Goal: Information Seeking & Learning: Learn about a topic

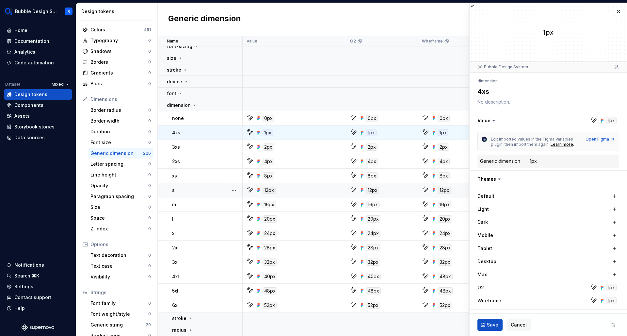
scroll to position [88, 0]
click at [193, 105] on icon at bounding box center [194, 105] width 5 height 5
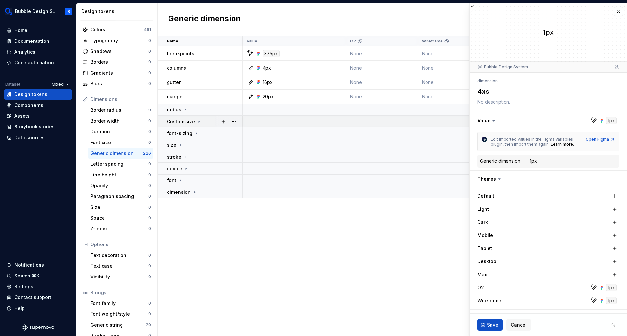
click at [196, 122] on icon at bounding box center [198, 121] width 5 height 5
click at [181, 121] on p "Custom size" at bounding box center [181, 121] width 28 height 7
click at [179, 109] on p "radius" at bounding box center [174, 109] width 14 height 7
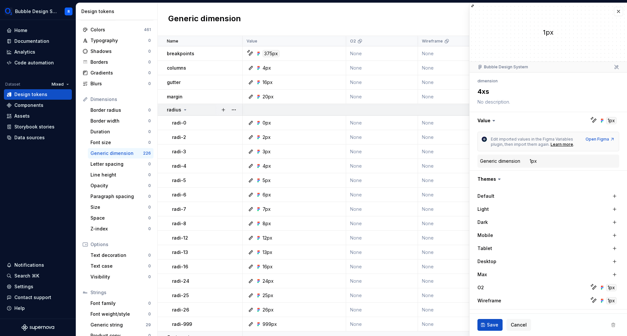
click at [184, 112] on icon at bounding box center [184, 109] width 5 height 5
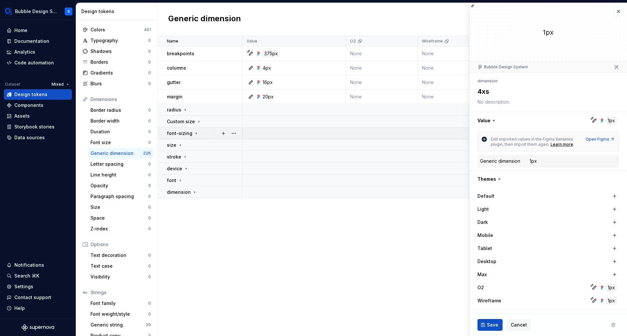
click at [187, 133] on p "font-sizing" at bounding box center [179, 133] width 25 height 7
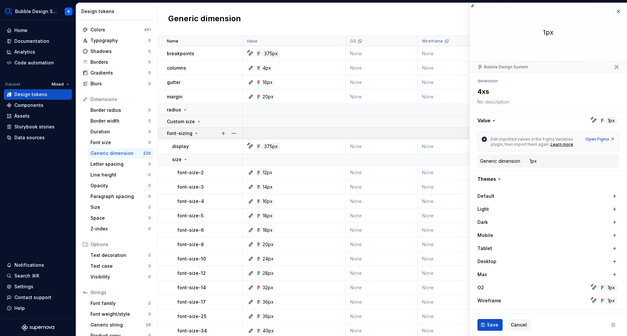
click at [187, 133] on p "font-sizing" at bounding box center [179, 133] width 25 height 7
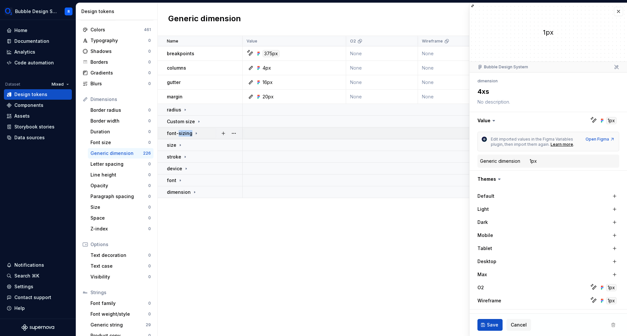
click at [187, 133] on p "font-sizing" at bounding box center [179, 133] width 25 height 7
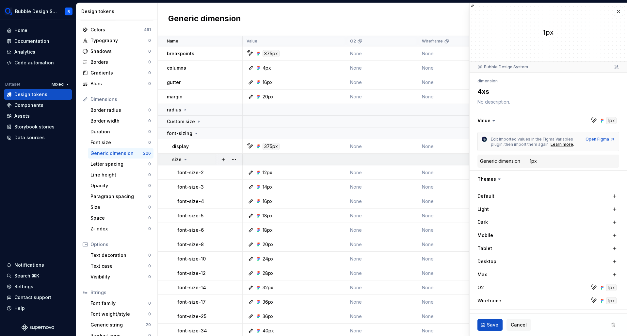
click at [180, 158] on p "size" at bounding box center [176, 159] width 9 height 7
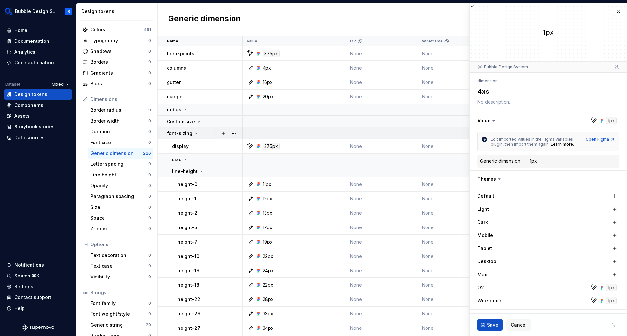
click at [187, 137] on td "font-sizing" at bounding box center [200, 133] width 85 height 12
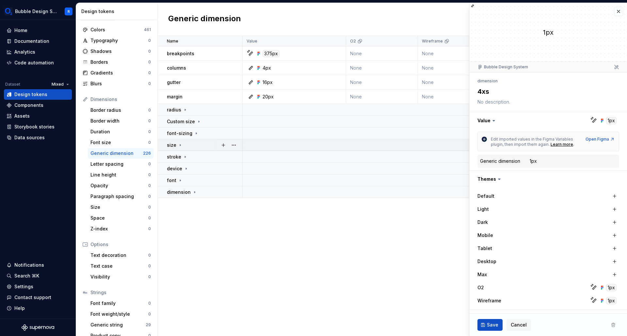
click at [179, 143] on icon at bounding box center [180, 144] width 5 height 5
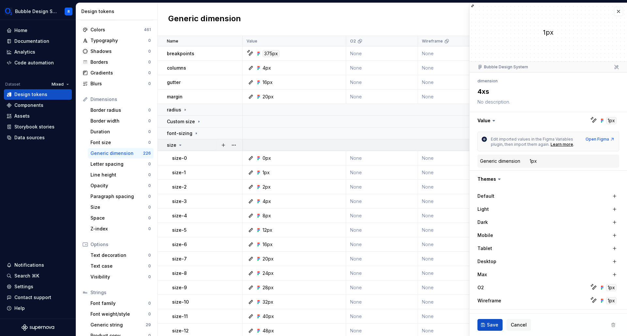
click at [178, 150] on td "size" at bounding box center [200, 145] width 85 height 12
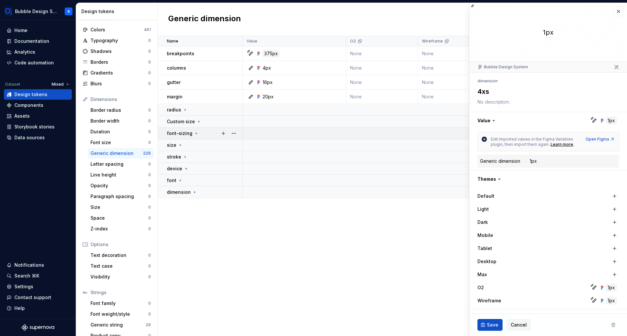
click at [185, 129] on td "font-sizing" at bounding box center [200, 133] width 85 height 12
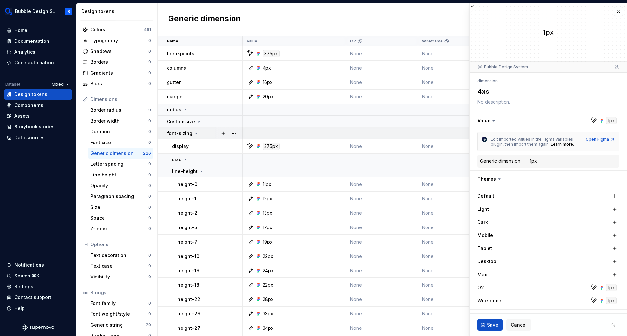
click at [185, 129] on td "font-sizing" at bounding box center [200, 133] width 85 height 12
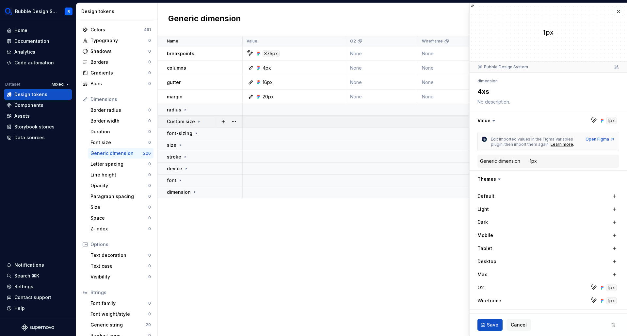
click at [189, 120] on p "Custom size" at bounding box center [181, 121] width 28 height 7
click at [181, 107] on div "radius" at bounding box center [177, 109] width 21 height 7
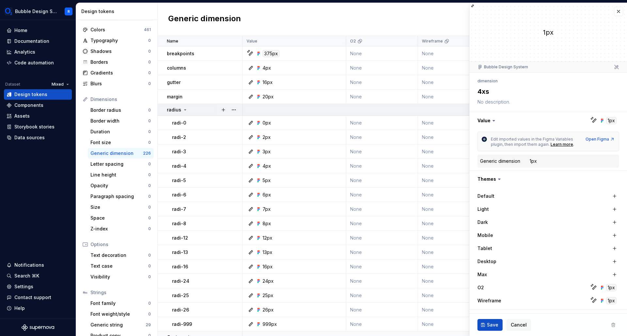
click at [181, 107] on div "radius" at bounding box center [177, 109] width 21 height 7
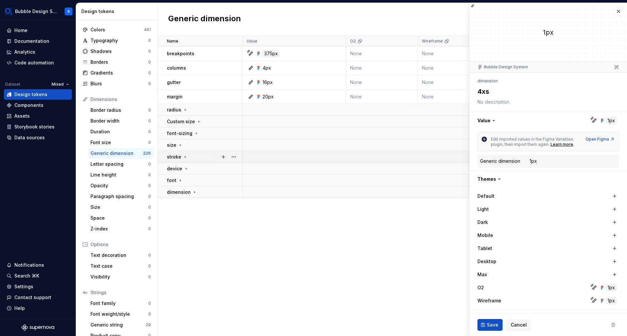
click at [179, 162] on td "stroke" at bounding box center [200, 157] width 85 height 12
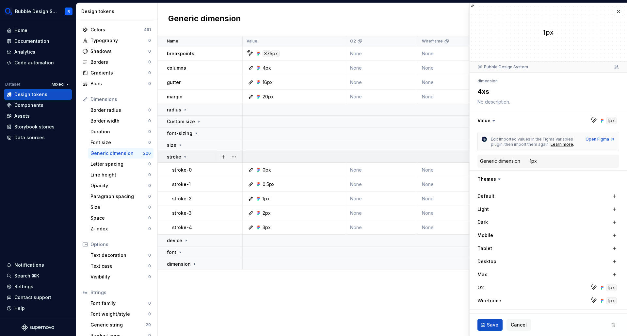
click at [177, 154] on p "stroke" at bounding box center [174, 156] width 14 height 7
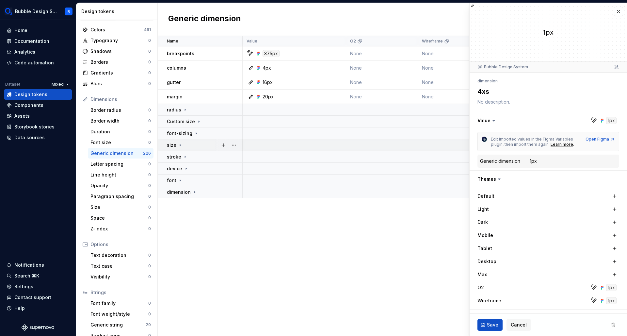
click at [173, 144] on p "size" at bounding box center [171, 145] width 9 height 7
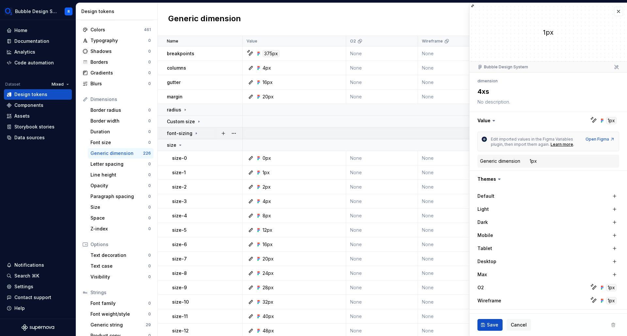
click at [181, 137] on td "font-sizing" at bounding box center [200, 133] width 85 height 12
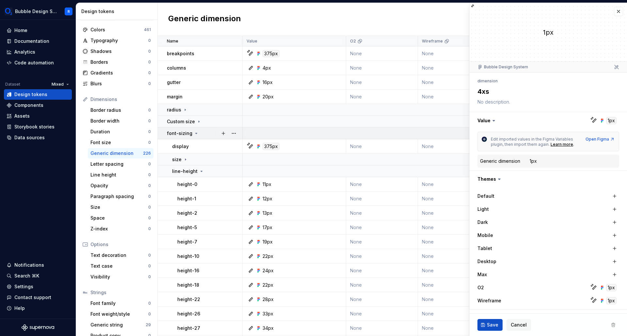
click at [177, 133] on p "font-sizing" at bounding box center [179, 133] width 25 height 7
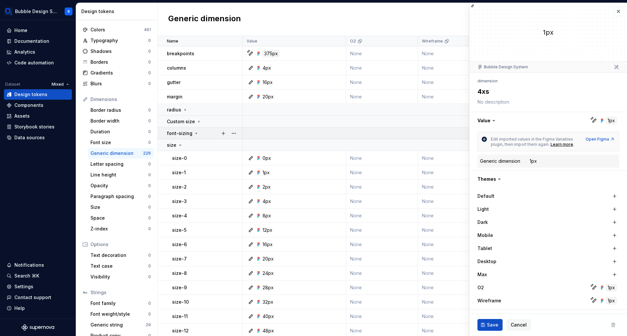
click at [175, 134] on p "font-sizing" at bounding box center [179, 133] width 25 height 7
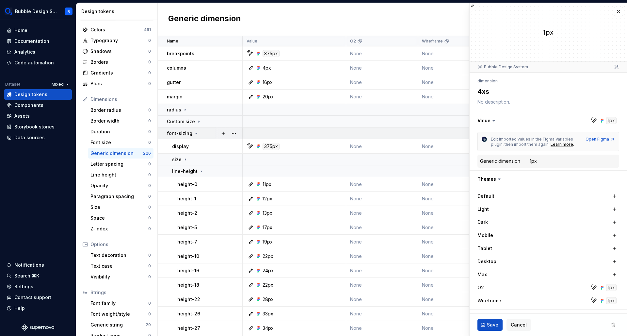
click at [172, 136] on p "font-sizing" at bounding box center [179, 133] width 25 height 7
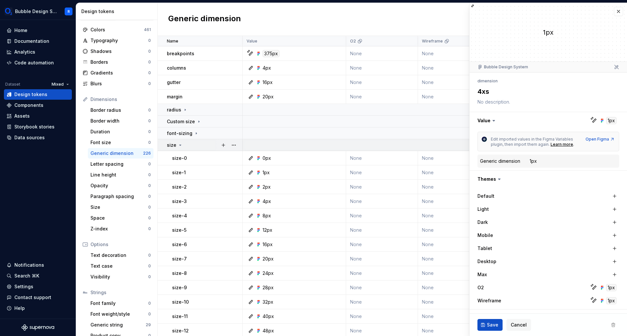
click at [172, 150] on td "size" at bounding box center [200, 145] width 85 height 12
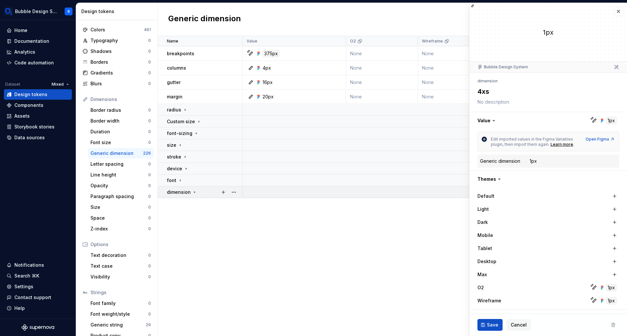
click at [180, 193] on p "dimension" at bounding box center [179, 192] width 24 height 7
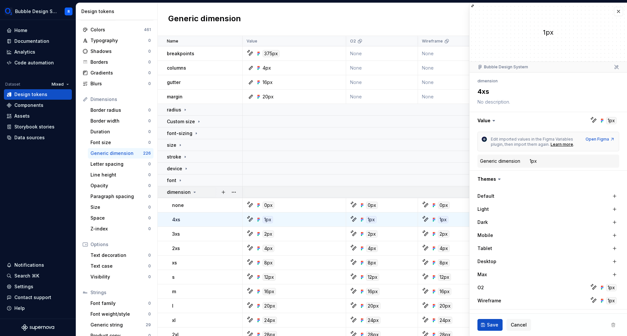
click at [182, 194] on p "dimension" at bounding box center [179, 192] width 24 height 7
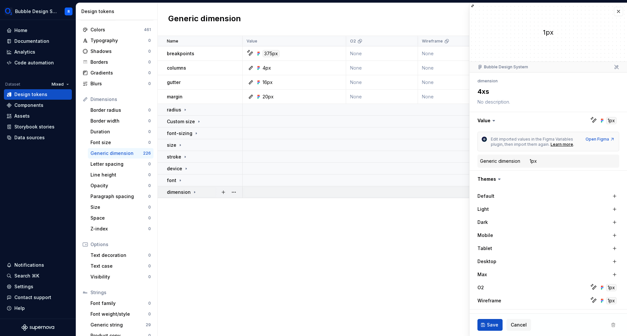
click at [181, 191] on p "dimension" at bounding box center [179, 192] width 24 height 7
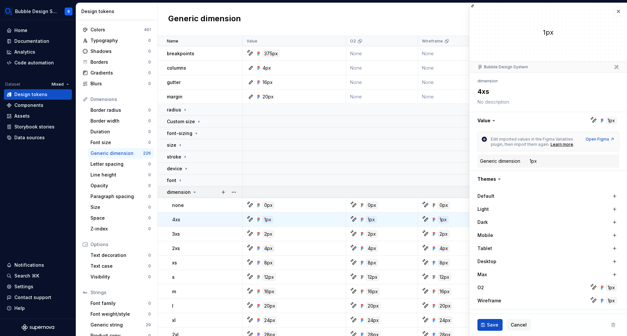
click at [173, 189] on p "dimension" at bounding box center [179, 192] width 24 height 7
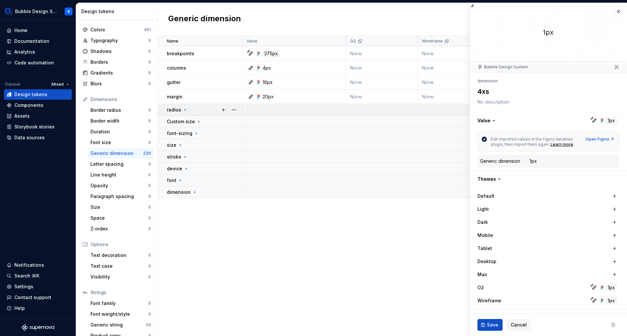
click at [182, 112] on div "radius" at bounding box center [177, 109] width 21 height 7
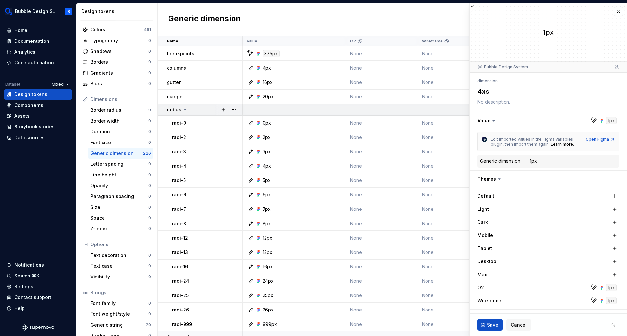
click at [184, 111] on icon at bounding box center [184, 109] width 5 height 5
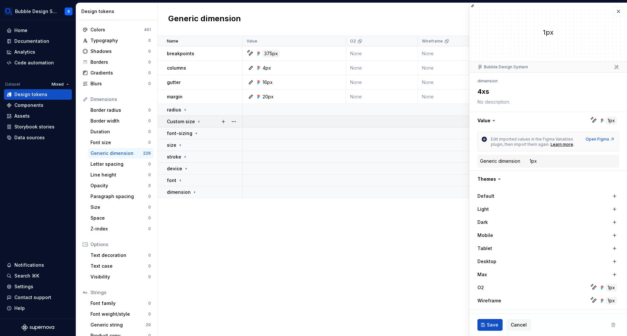
click at [191, 122] on p "Custom size" at bounding box center [181, 121] width 28 height 7
click at [184, 131] on p "font-sizing" at bounding box center [179, 133] width 25 height 7
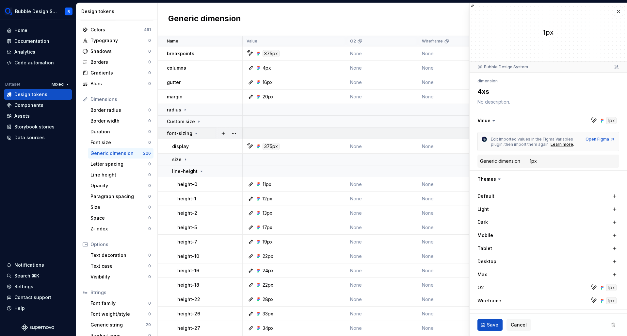
click at [186, 133] on p "font-sizing" at bounding box center [179, 133] width 25 height 7
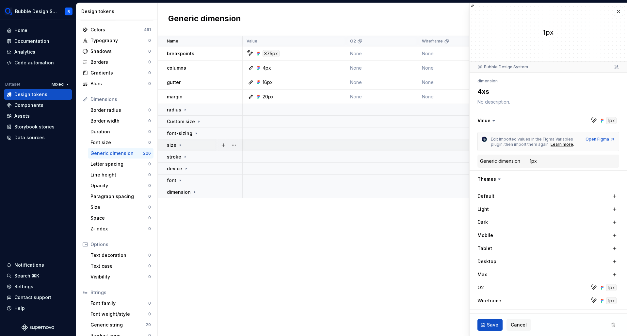
click at [183, 140] on td "size" at bounding box center [200, 145] width 85 height 12
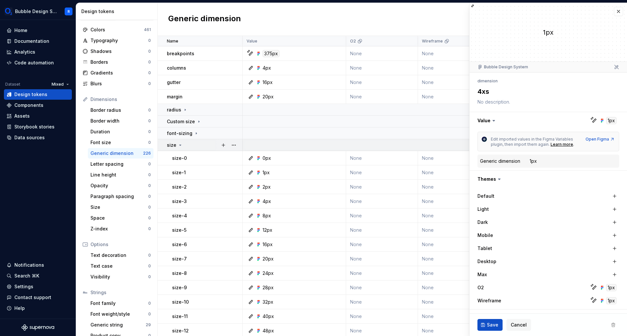
click at [181, 145] on icon at bounding box center [181, 145] width 2 height 1
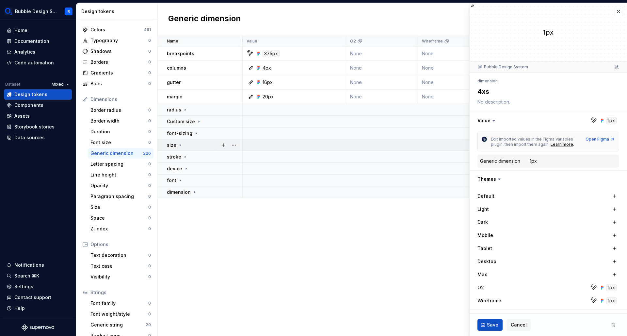
click at [179, 150] on td "size" at bounding box center [200, 145] width 85 height 12
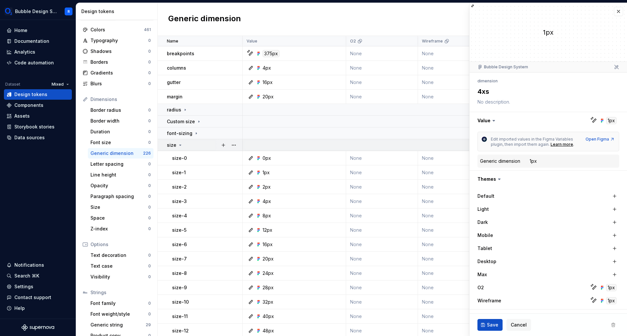
click at [176, 143] on div "size" at bounding box center [175, 145] width 16 height 7
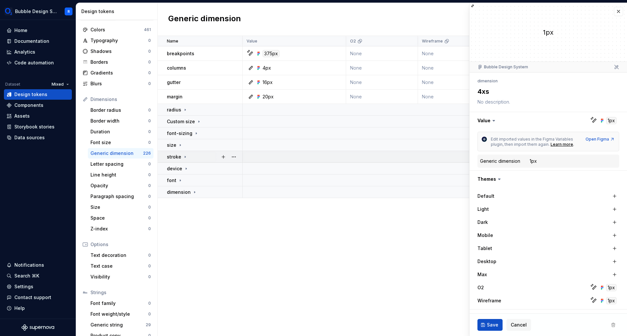
click at [179, 153] on td "stroke" at bounding box center [200, 157] width 85 height 12
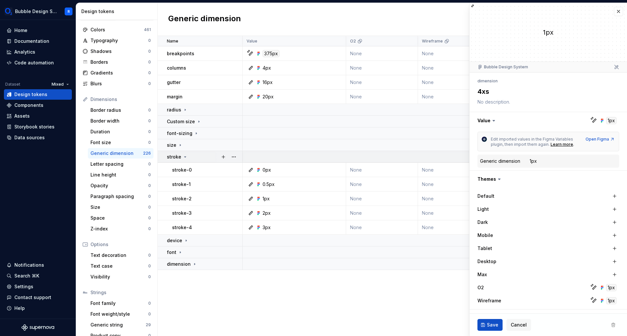
click at [188, 160] on div "stroke" at bounding box center [204, 156] width 75 height 7
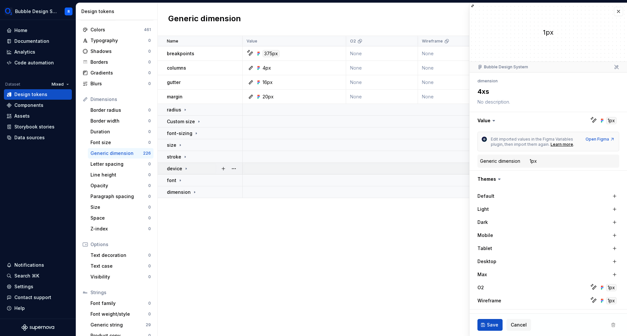
click at [185, 171] on div "device" at bounding box center [178, 168] width 22 height 7
click at [181, 180] on icon at bounding box center [180, 180] width 5 height 5
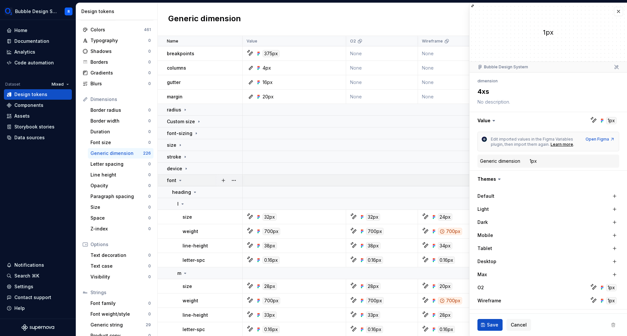
click at [183, 180] on div "font" at bounding box center [204, 180] width 75 height 7
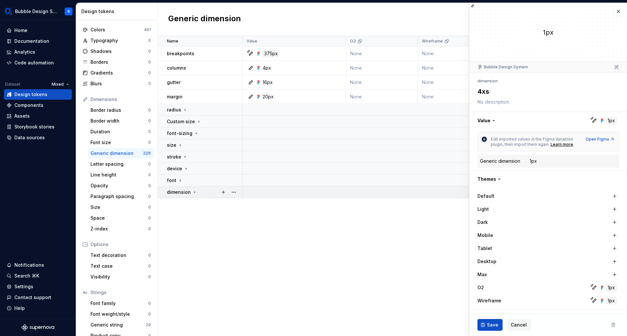
click at [182, 189] on p "dimension" at bounding box center [179, 192] width 24 height 7
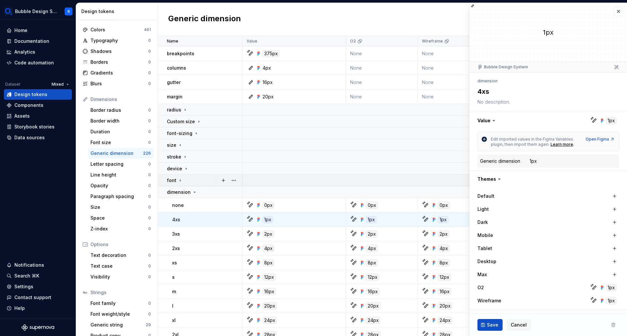
click at [187, 178] on div "font" at bounding box center [204, 180] width 75 height 7
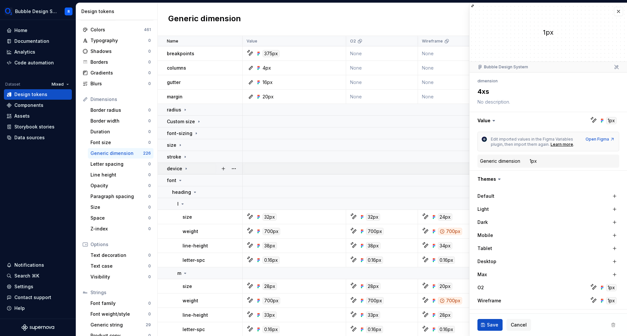
click at [190, 165] on div "device" at bounding box center [204, 168] width 75 height 7
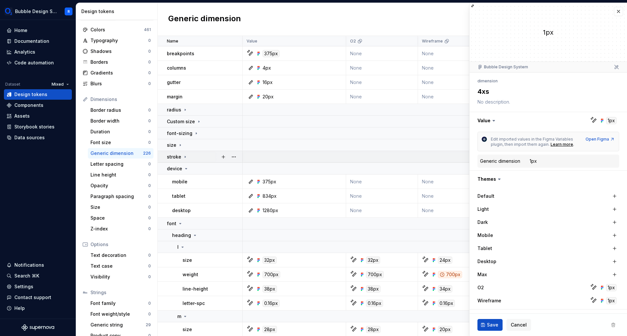
click at [192, 155] on div "stroke" at bounding box center [204, 156] width 75 height 7
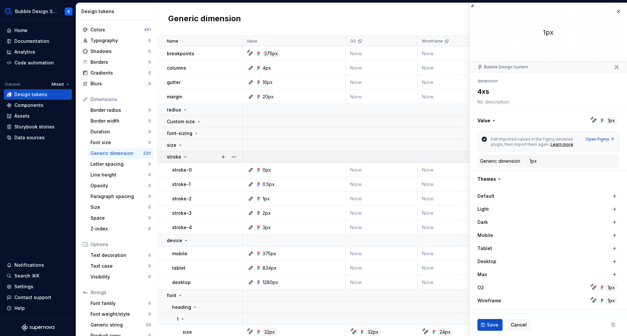
click at [192, 155] on div "stroke" at bounding box center [204, 156] width 75 height 7
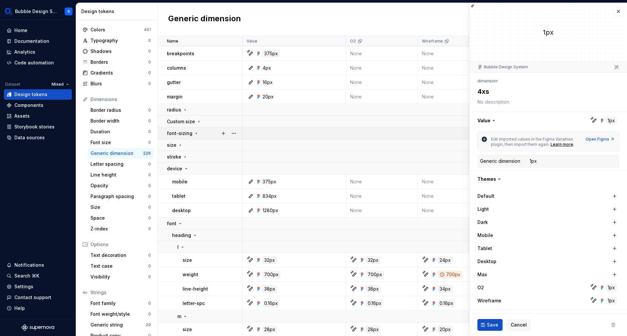
click at [196, 131] on icon at bounding box center [196, 133] width 5 height 5
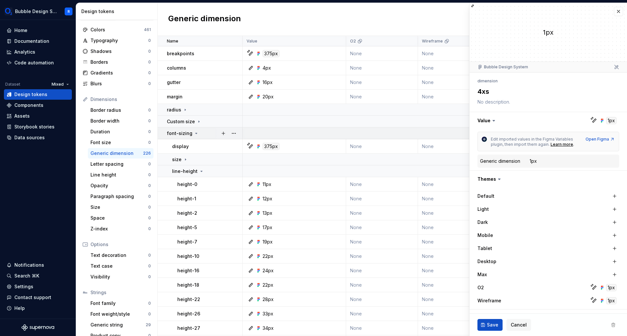
click at [196, 130] on div "font-sizing" at bounding box center [183, 133] width 32 height 7
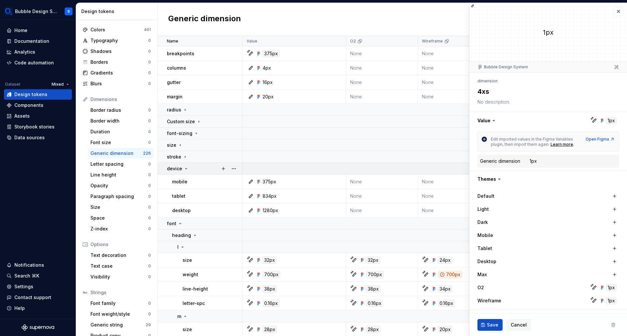
click at [188, 166] on div "device" at bounding box center [204, 168] width 75 height 7
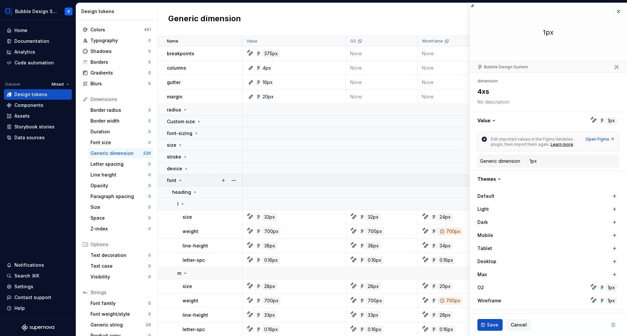
click at [189, 183] on td "font" at bounding box center [200, 180] width 85 height 12
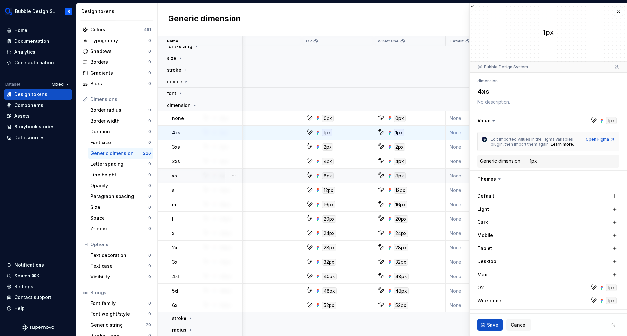
scroll to position [90, 38]
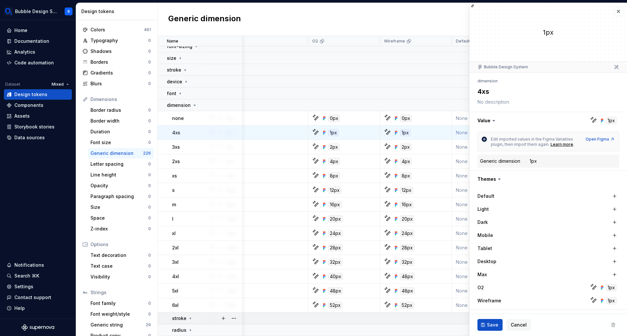
click at [209, 315] on div "stroke" at bounding box center [207, 318] width 70 height 7
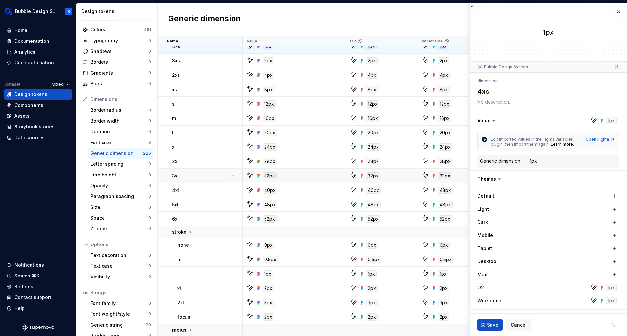
scroll to position [176, 0]
click at [198, 326] on div "radius" at bounding box center [207, 329] width 70 height 7
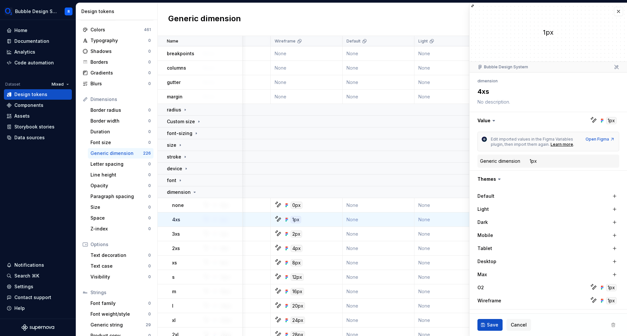
scroll to position [0, 73]
click at [614, 11] on button "button" at bounding box center [618, 11] width 9 height 9
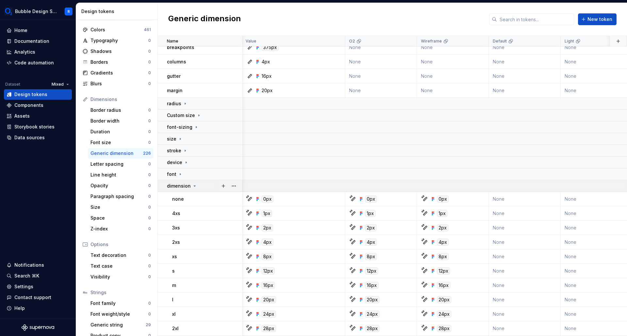
click at [188, 185] on p "dimension" at bounding box center [179, 185] width 24 height 7
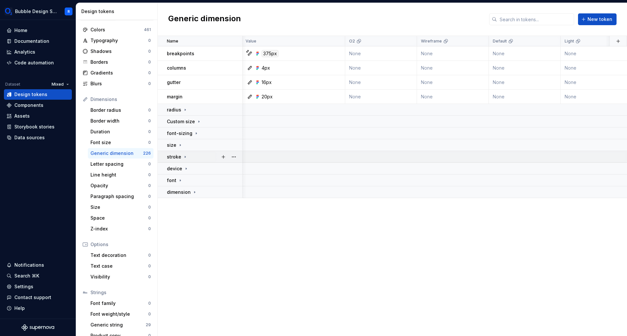
click at [181, 156] on div "stroke" at bounding box center [177, 156] width 21 height 7
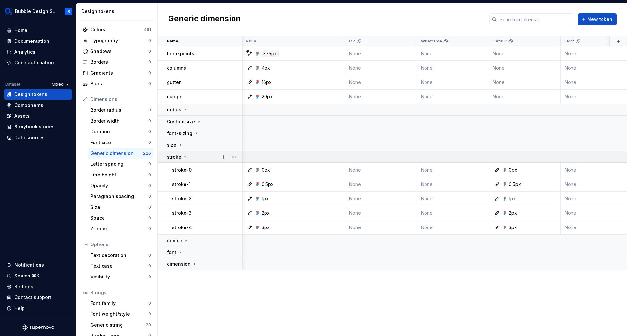
click at [184, 158] on icon at bounding box center [184, 156] width 5 height 5
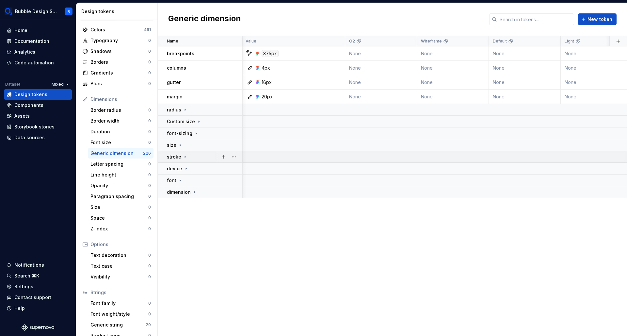
click at [182, 158] on icon at bounding box center [184, 156] width 5 height 5
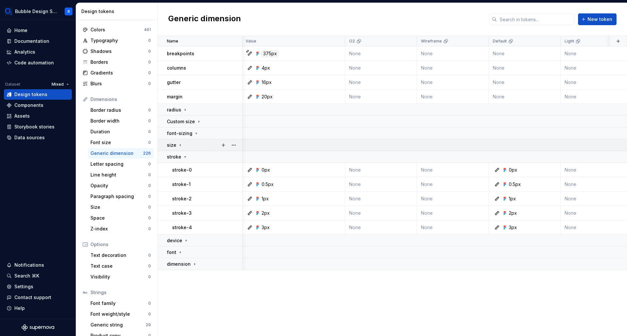
click at [177, 149] on td "size" at bounding box center [200, 145] width 85 height 12
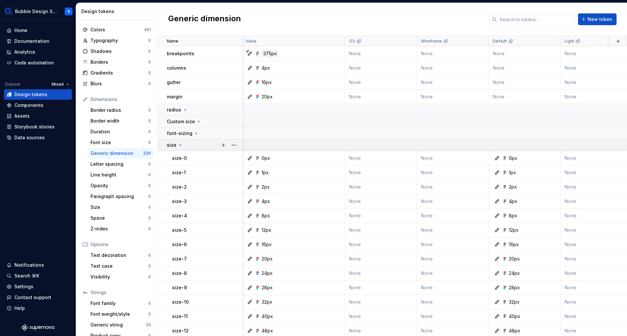
click at [176, 144] on div "size" at bounding box center [175, 145] width 16 height 7
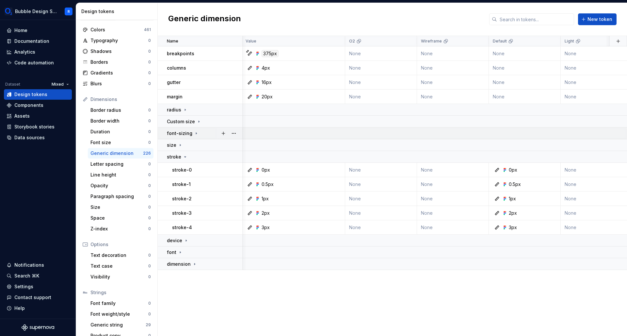
click at [189, 131] on p "font-sizing" at bounding box center [179, 133] width 25 height 7
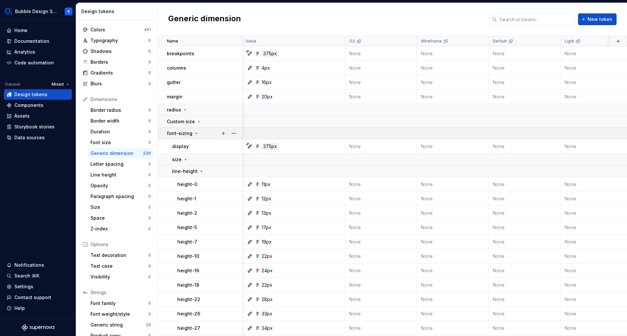
click at [191, 130] on div "font-sizing" at bounding box center [183, 133] width 32 height 7
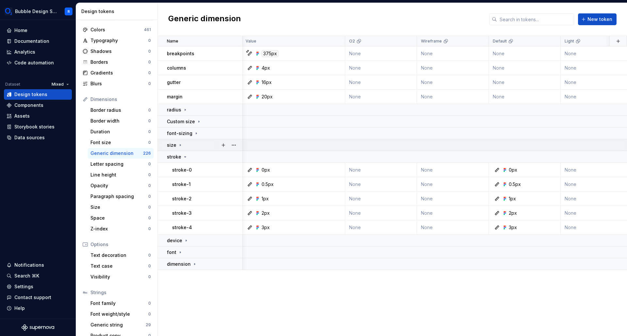
click at [184, 144] on div "size" at bounding box center [204, 145] width 75 height 7
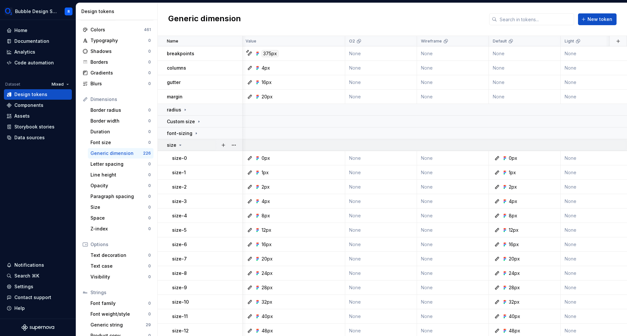
click at [180, 150] on td "size" at bounding box center [200, 145] width 85 height 12
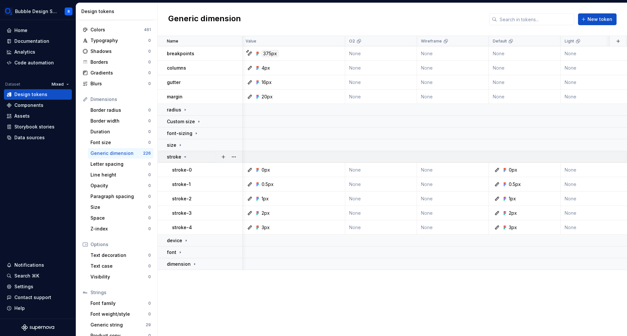
click at [181, 160] on div "stroke" at bounding box center [177, 156] width 21 height 7
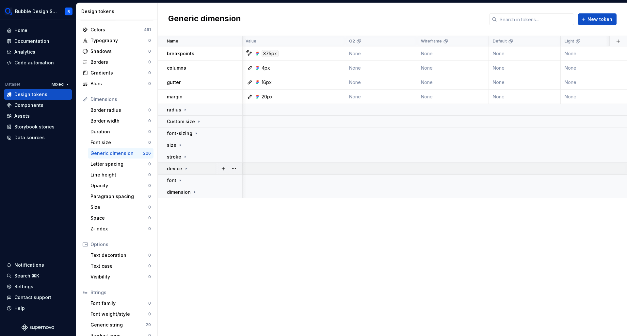
click at [181, 169] on p "device" at bounding box center [174, 168] width 15 height 7
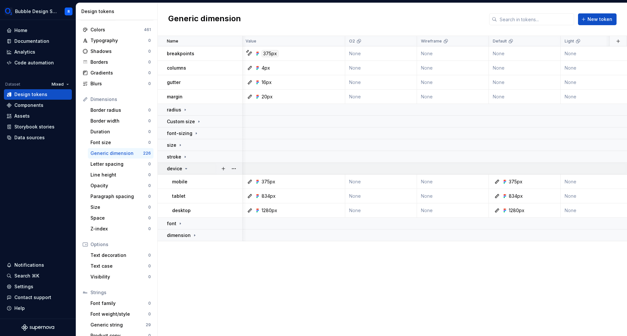
click at [181, 169] on p "device" at bounding box center [174, 168] width 15 height 7
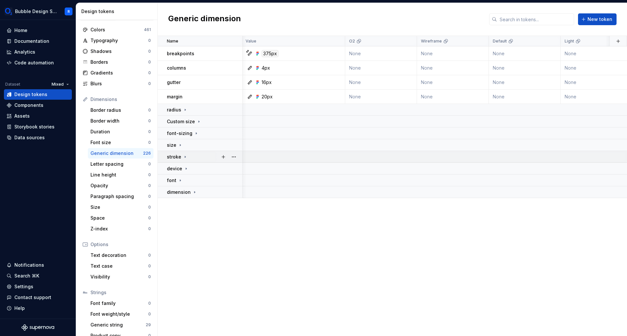
click at [180, 160] on p "stroke" at bounding box center [174, 156] width 14 height 7
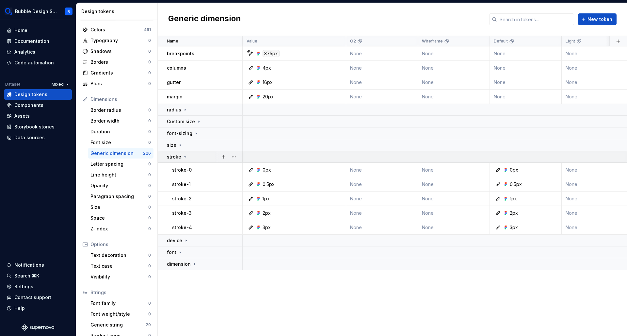
click at [184, 156] on icon at bounding box center [184, 156] width 5 height 5
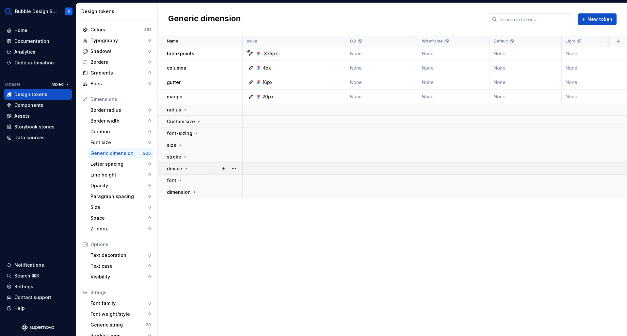
click at [179, 169] on p "device" at bounding box center [174, 168] width 15 height 7
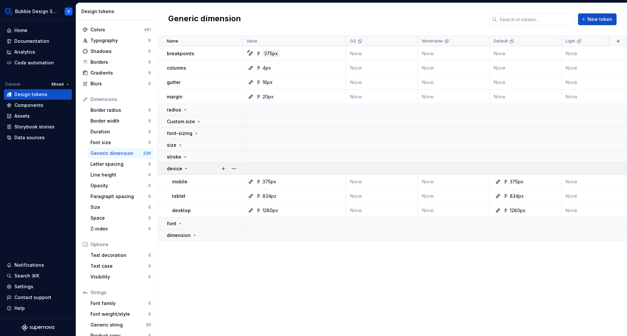
click at [177, 171] on p "device" at bounding box center [174, 168] width 15 height 7
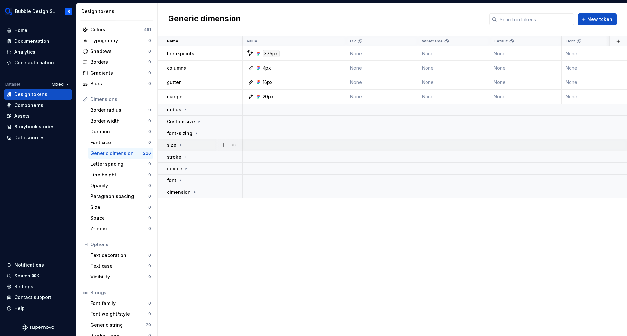
click at [178, 145] on icon at bounding box center [180, 144] width 5 height 5
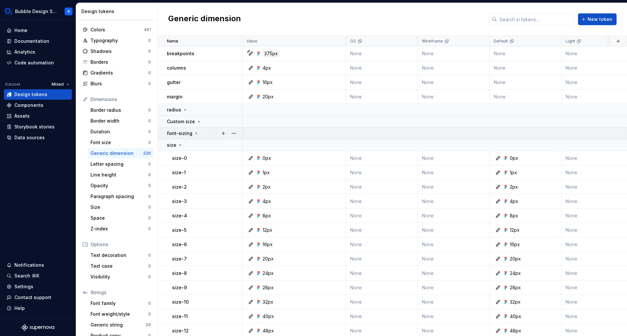
click at [187, 138] on td "font-sizing" at bounding box center [200, 133] width 85 height 12
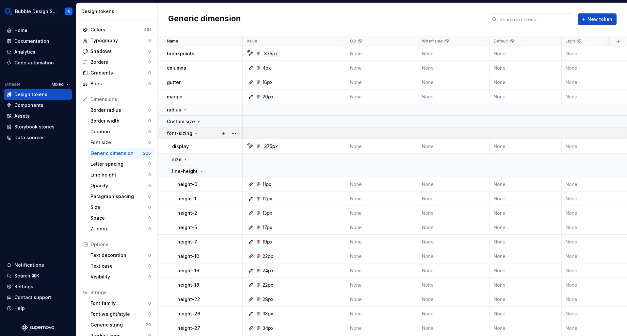
click at [185, 133] on p "font-sizing" at bounding box center [179, 133] width 25 height 7
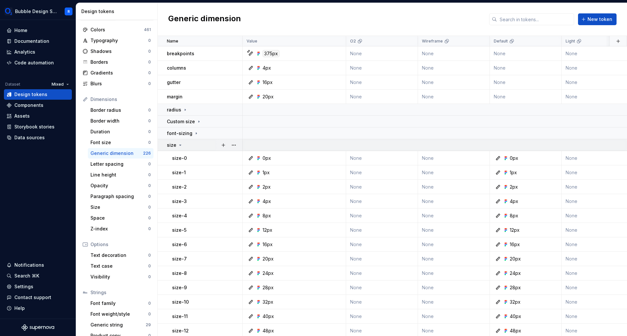
click at [187, 141] on td "size" at bounding box center [200, 145] width 85 height 12
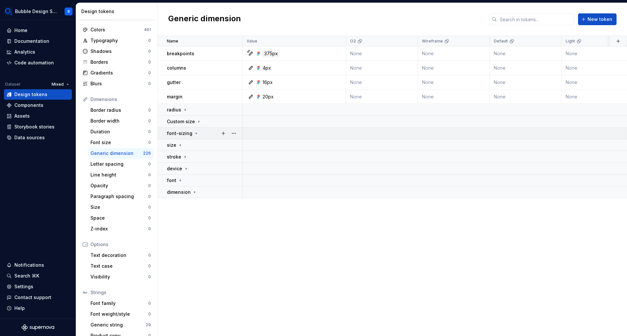
click at [189, 137] on td "font-sizing" at bounding box center [200, 133] width 85 height 12
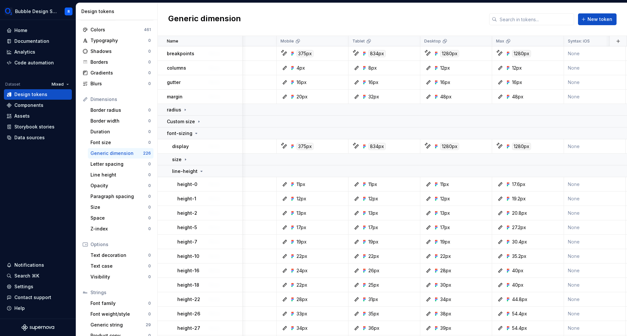
scroll to position [0, 429]
click at [196, 133] on icon at bounding box center [197, 133] width 2 height 1
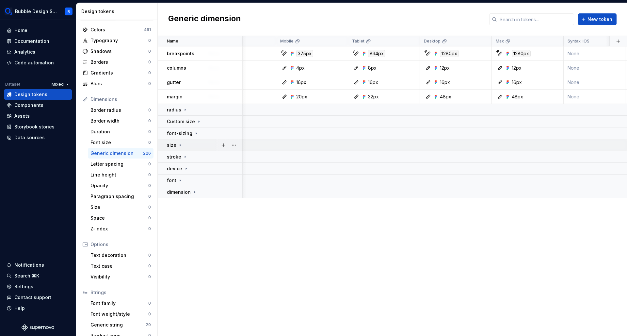
click at [178, 147] on icon at bounding box center [180, 144] width 5 height 5
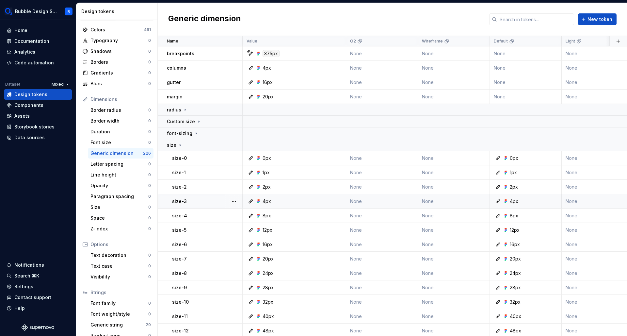
scroll to position [0, 0]
click at [192, 142] on div "size" at bounding box center [204, 144] width 75 height 7
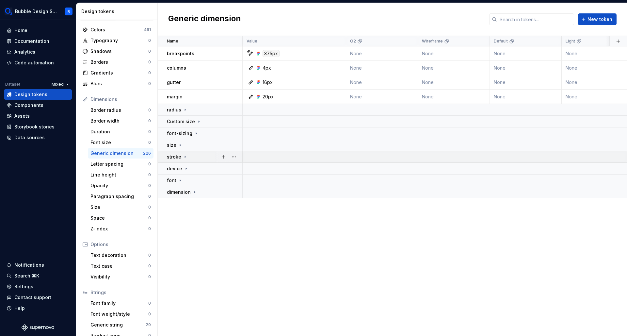
click at [186, 154] on icon at bounding box center [184, 156] width 5 height 5
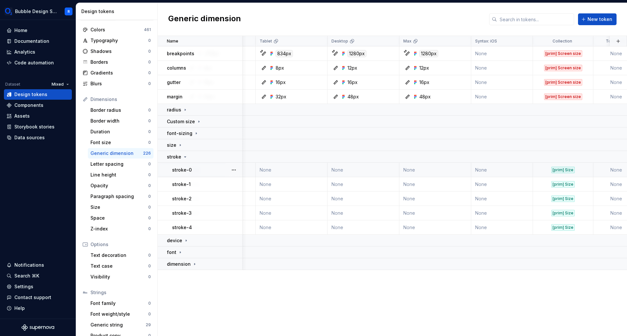
scroll to position [0, 525]
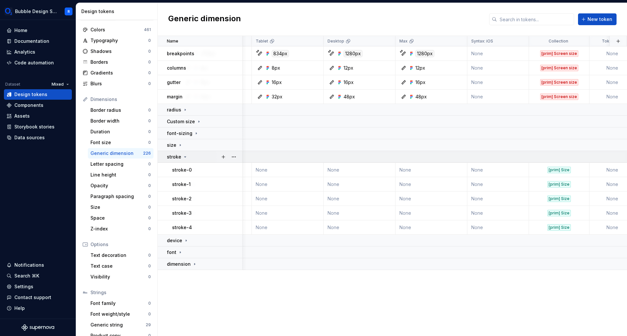
click at [183, 157] on icon at bounding box center [184, 156] width 5 height 5
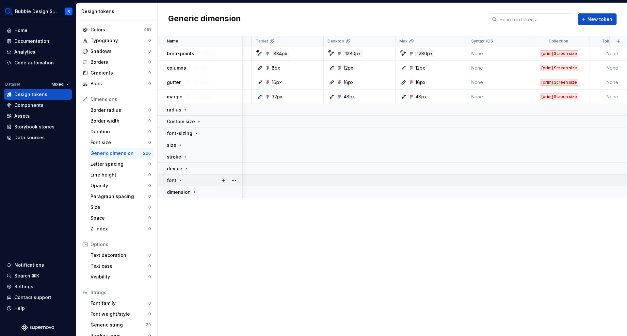
click at [181, 175] on td "font" at bounding box center [200, 180] width 85 height 12
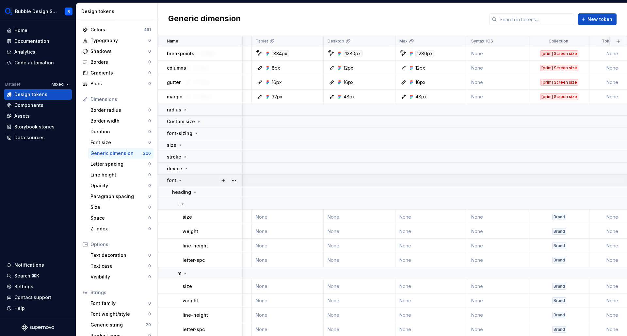
click at [186, 180] on div "font" at bounding box center [204, 180] width 75 height 7
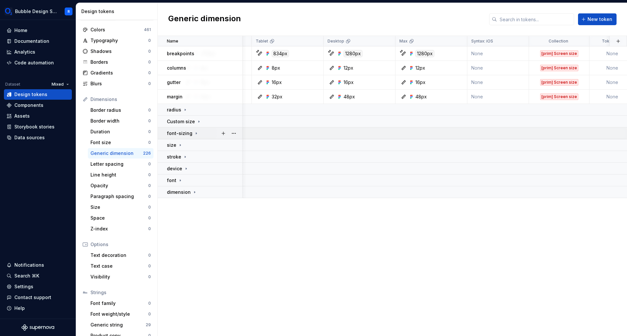
click at [190, 131] on p "font-sizing" at bounding box center [179, 133] width 25 height 7
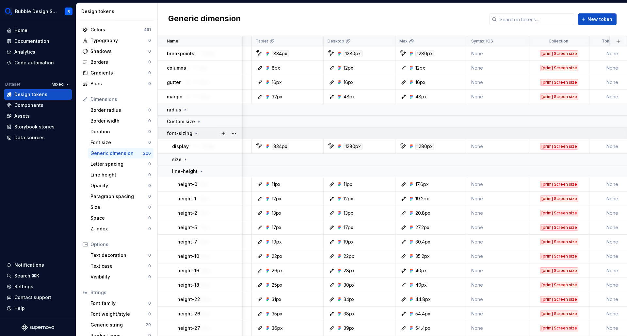
click at [190, 131] on p "font-sizing" at bounding box center [179, 133] width 25 height 7
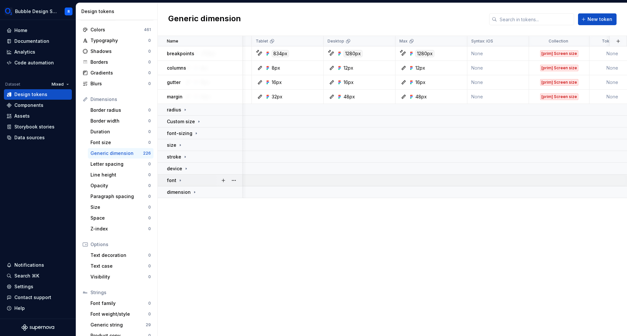
click at [181, 187] on td "dimension" at bounding box center [200, 192] width 85 height 12
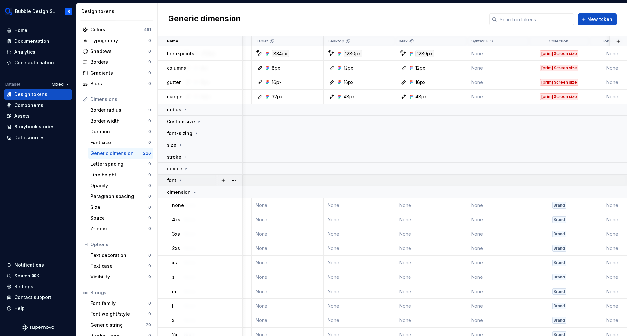
click at [183, 182] on div "font" at bounding box center [204, 180] width 75 height 7
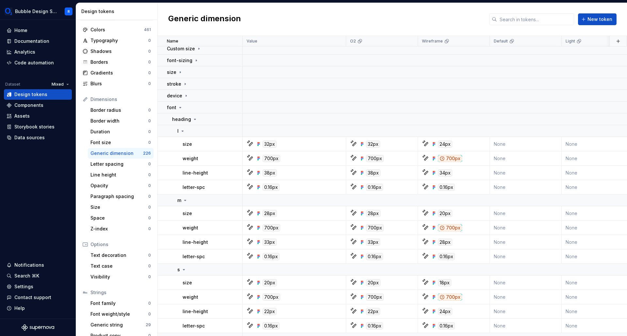
scroll to position [74, 0]
click at [178, 107] on icon at bounding box center [180, 105] width 5 height 5
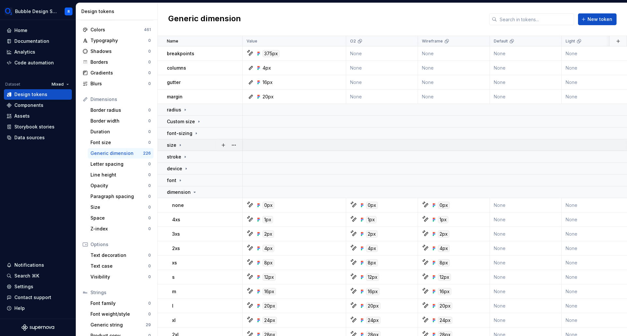
scroll to position [0, 0]
click at [188, 135] on p "font-sizing" at bounding box center [179, 133] width 25 height 7
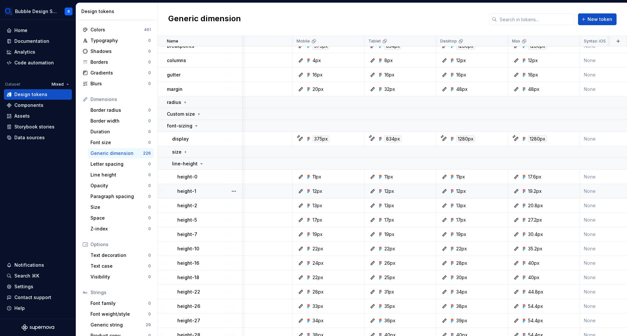
scroll to position [8, 410]
click at [183, 150] on icon at bounding box center [185, 151] width 5 height 5
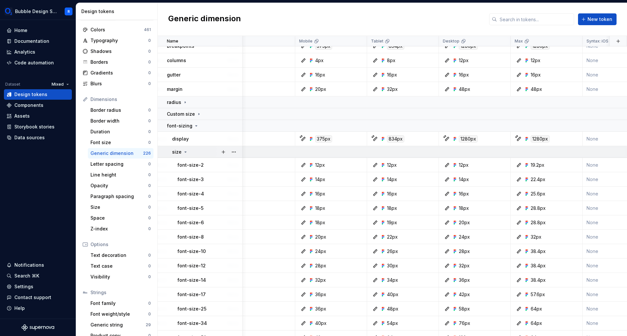
click at [183, 150] on icon at bounding box center [185, 151] width 5 height 5
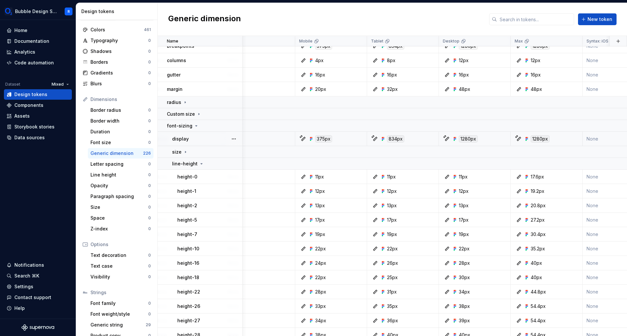
click at [190, 140] on div "display" at bounding box center [207, 138] width 70 height 7
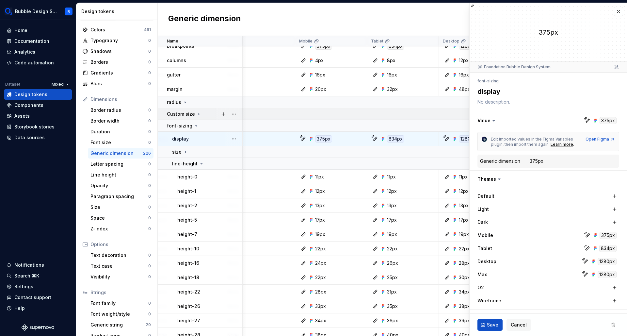
click at [190, 124] on p "font-sizing" at bounding box center [179, 125] width 25 height 7
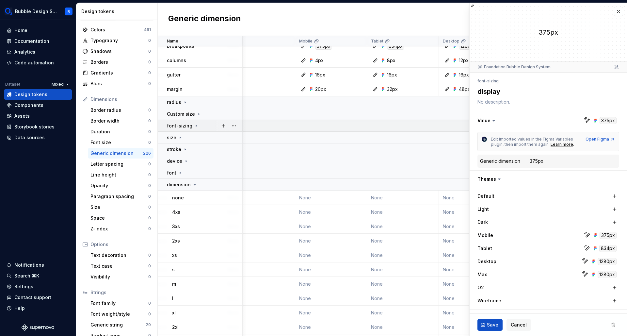
click at [185, 126] on p "font-sizing" at bounding box center [179, 125] width 25 height 7
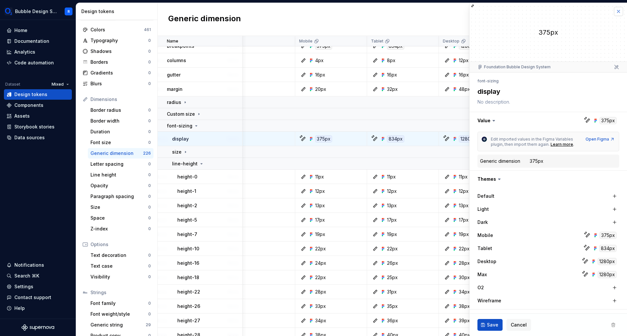
click at [616, 10] on button "button" at bounding box center [618, 11] width 9 height 9
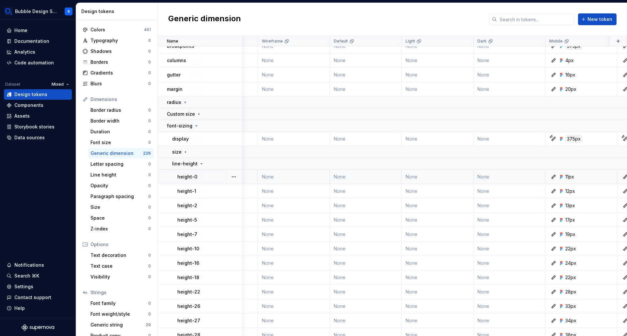
scroll to position [8, 42]
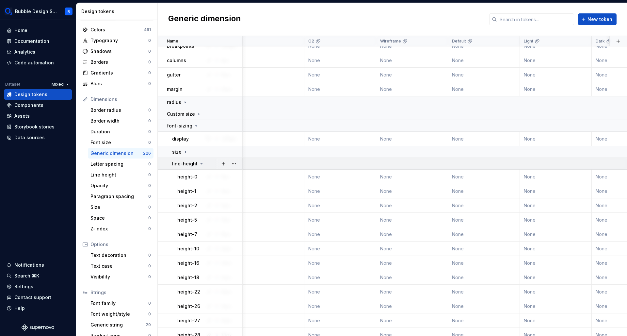
click at [202, 162] on div "line-height" at bounding box center [188, 163] width 32 height 7
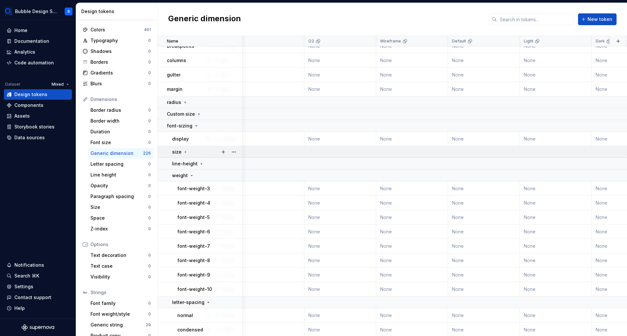
click at [196, 154] on div "size" at bounding box center [207, 152] width 70 height 7
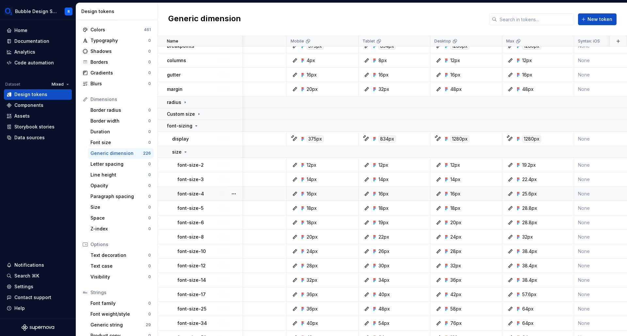
scroll to position [8, 414]
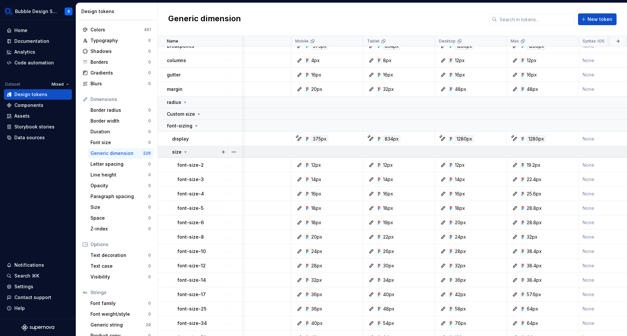
click at [190, 152] on div "size" at bounding box center [207, 152] width 70 height 7
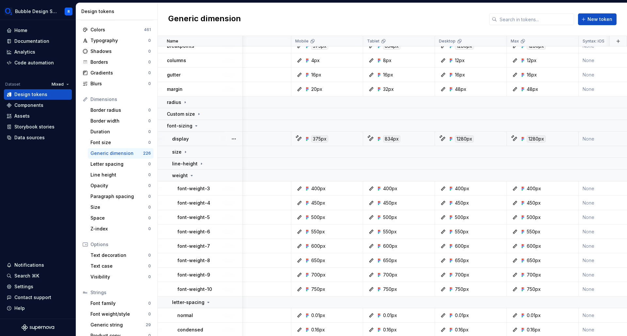
click at [187, 138] on p "display" at bounding box center [180, 138] width 17 height 7
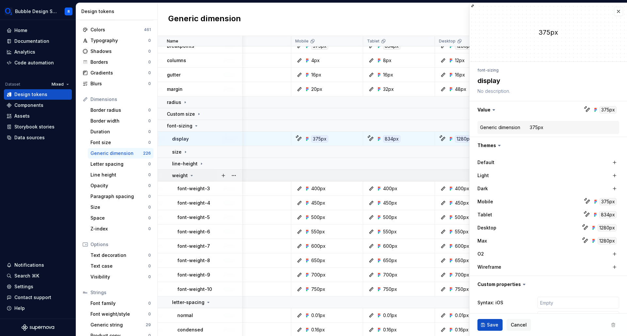
click at [187, 177] on div "weight" at bounding box center [183, 175] width 22 height 7
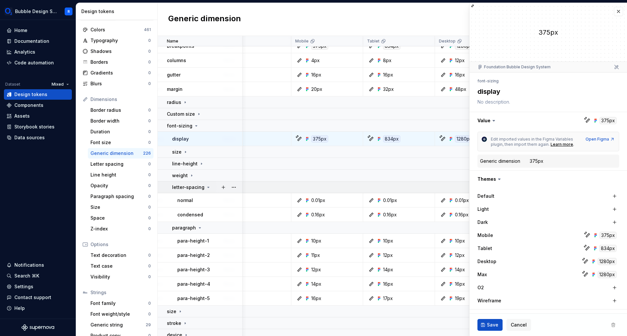
type textarea "*"
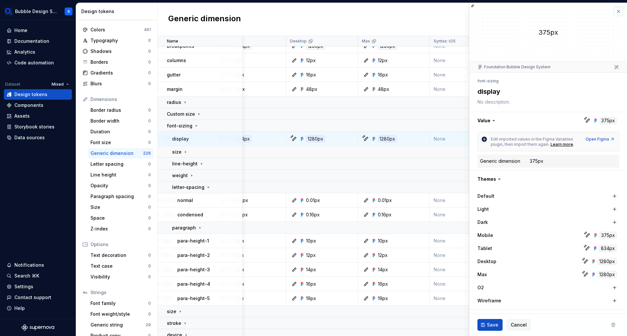
click at [614, 12] on button "button" at bounding box center [618, 11] width 9 height 9
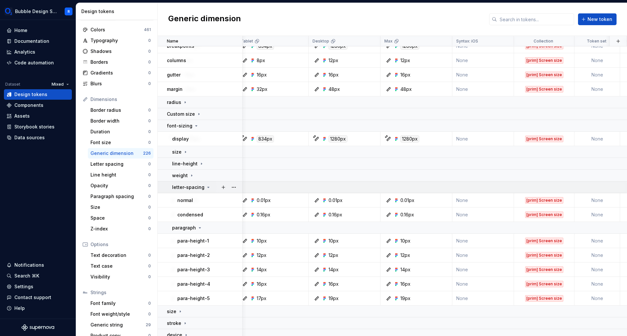
scroll to position [8, 527]
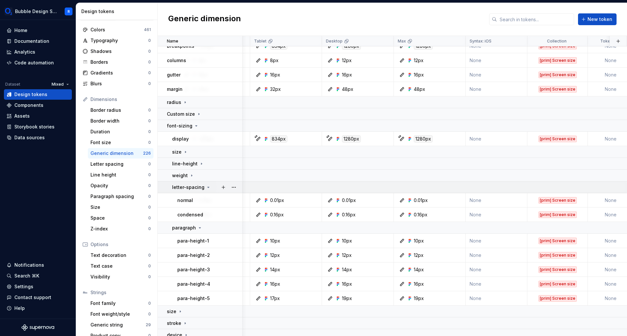
click at [206, 189] on icon at bounding box center [208, 186] width 5 height 5
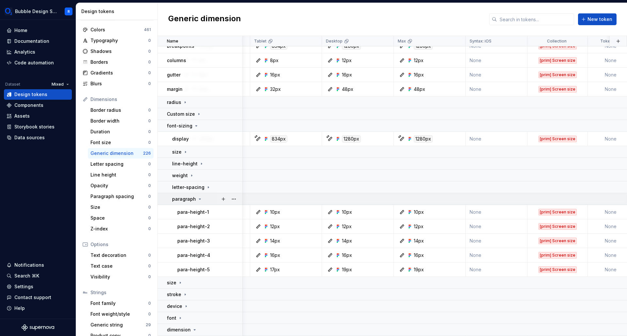
click at [199, 198] on icon at bounding box center [200, 198] width 2 height 1
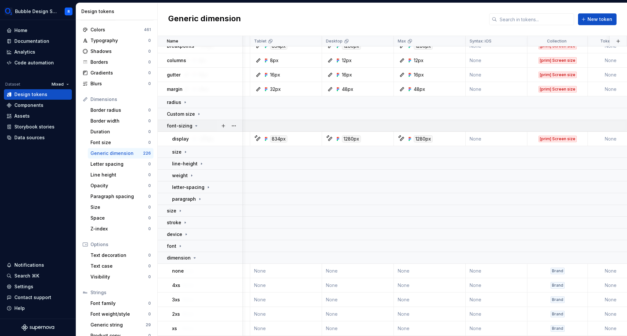
click at [182, 126] on p "font-sizing" at bounding box center [179, 125] width 25 height 7
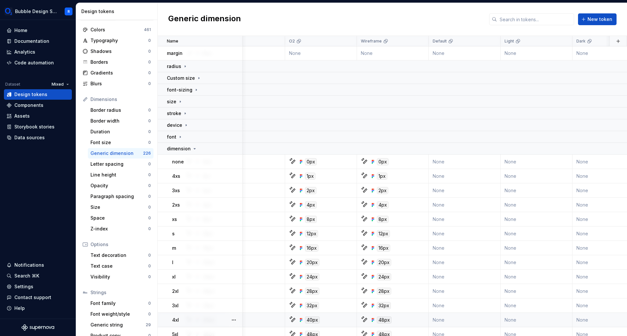
scroll to position [35, 69]
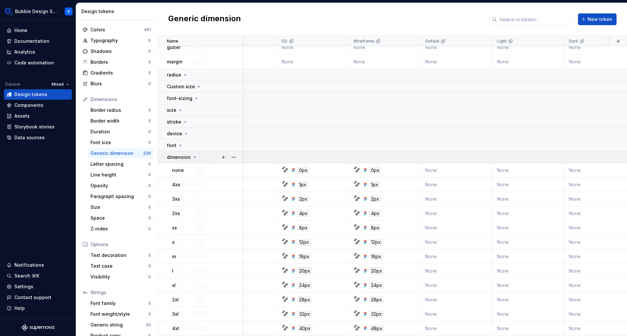
click at [190, 155] on div "dimension" at bounding box center [182, 157] width 30 height 7
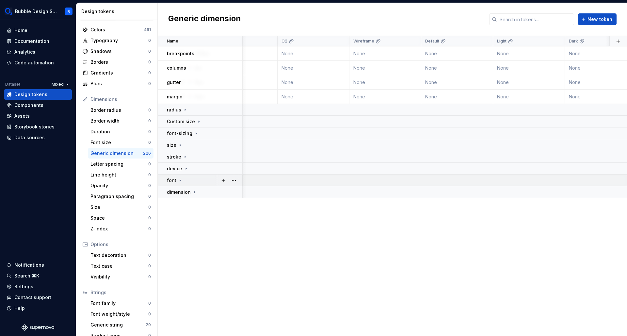
click at [182, 181] on icon at bounding box center [180, 180] width 5 height 5
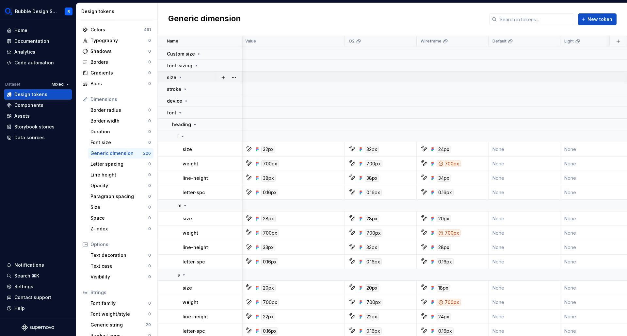
scroll to position [68, 71]
